Goal: Navigation & Orientation: Find specific page/section

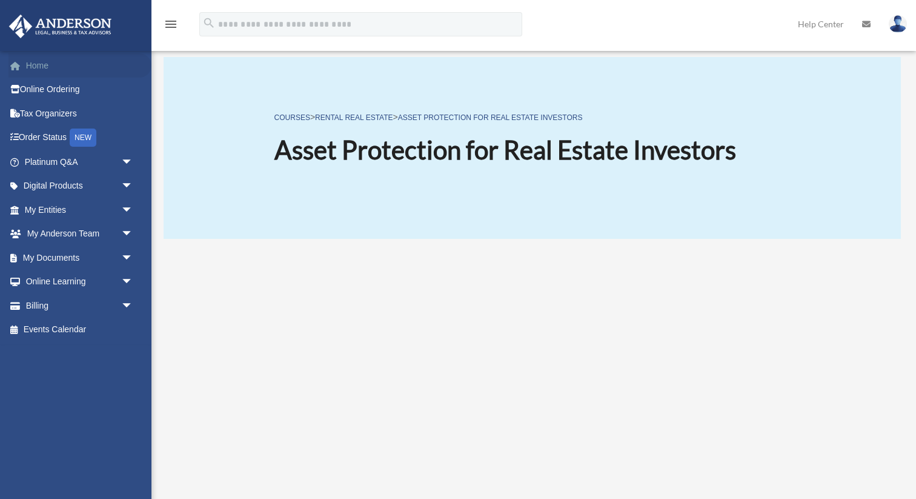
click at [36, 63] on link "Home" at bounding box center [79, 65] width 143 height 24
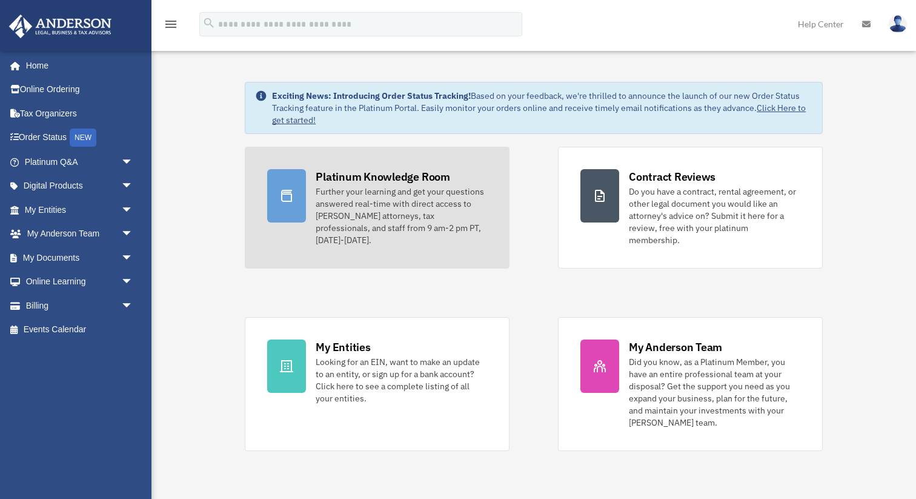
click at [360, 193] on div "Further your learning and get your questions answered real-time with direct acc…" at bounding box center [401, 215] width 171 height 61
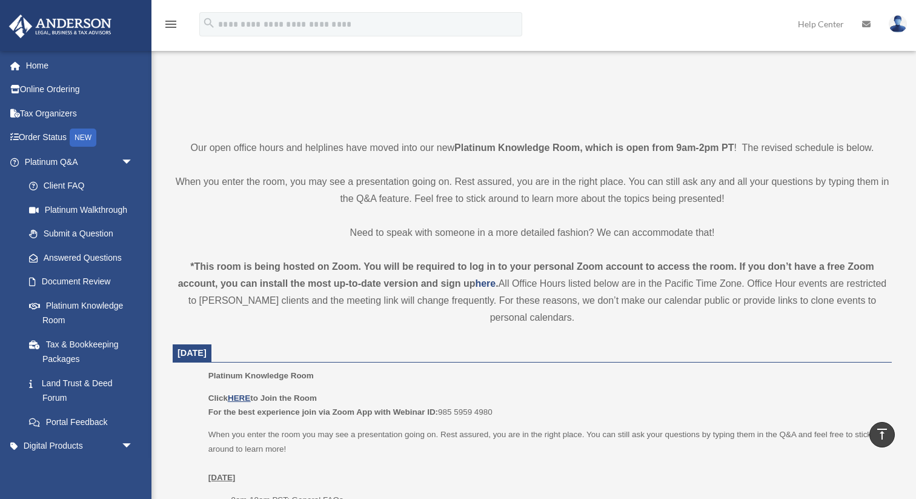
scroll to position [144, 0]
